Goal: Transaction & Acquisition: Download file/media

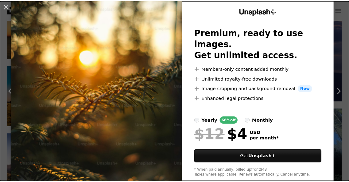
scroll to position [33, 0]
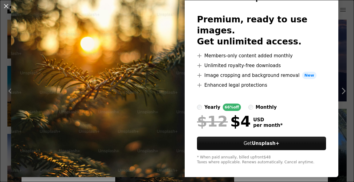
click at [151, 130] on img at bounding box center [97, 79] width 173 height 195
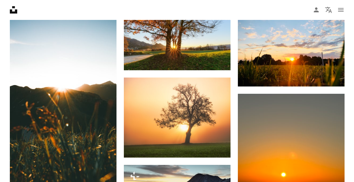
scroll to position [307, 0]
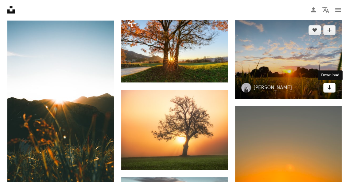
click at [325, 87] on link "Arrow pointing down" at bounding box center [329, 88] width 12 height 10
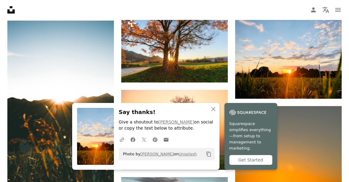
click at [259, 160] on div "Get Started" at bounding box center [250, 160] width 43 height 10
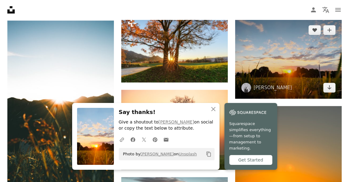
click at [300, 60] on img at bounding box center [288, 59] width 106 height 80
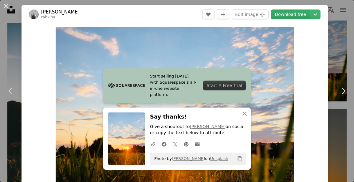
click at [298, 14] on link "Download free" at bounding box center [290, 15] width 39 height 10
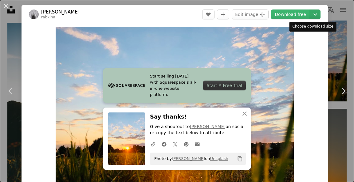
click at [310, 12] on icon "Chevron down" at bounding box center [315, 14] width 10 height 7
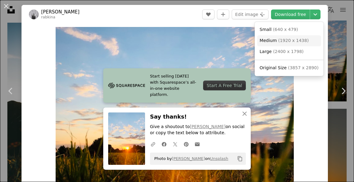
click at [283, 42] on span "( 1920 x 1438 )" at bounding box center [293, 40] width 30 height 5
